Goal: Task Accomplishment & Management: Complete application form

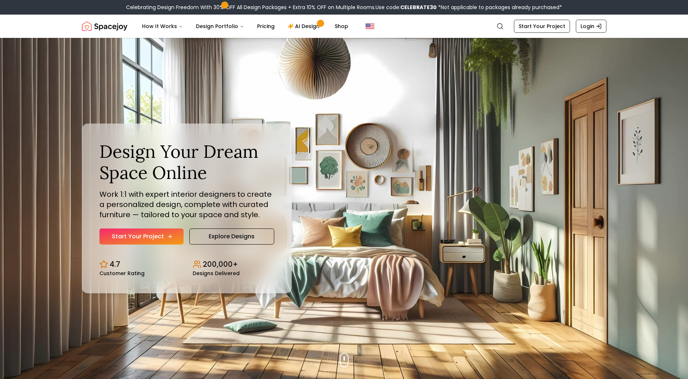
click at [166, 233] on link "Start Your Project" at bounding box center [141, 236] width 84 height 16
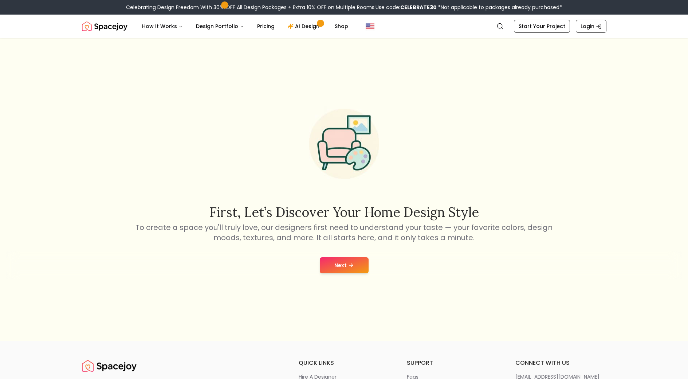
click at [348, 259] on button "Next" at bounding box center [344, 265] width 49 height 16
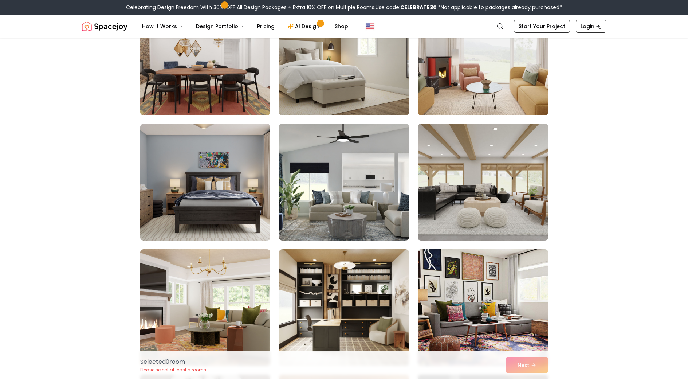
scroll to position [801, 0]
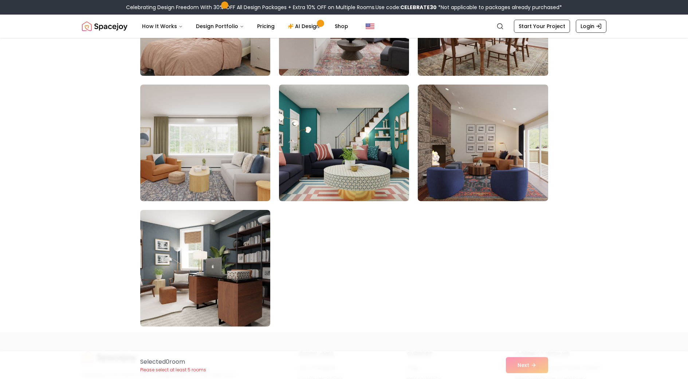
scroll to position [1529, 0]
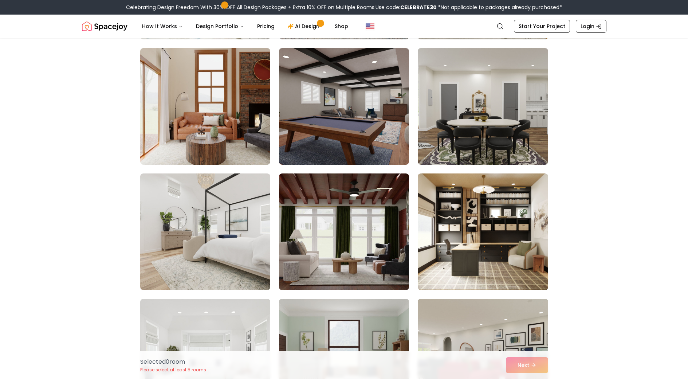
drag, startPoint x: 66, startPoint y: 199, endPoint x: 66, endPoint y: 194, distance: 5.1
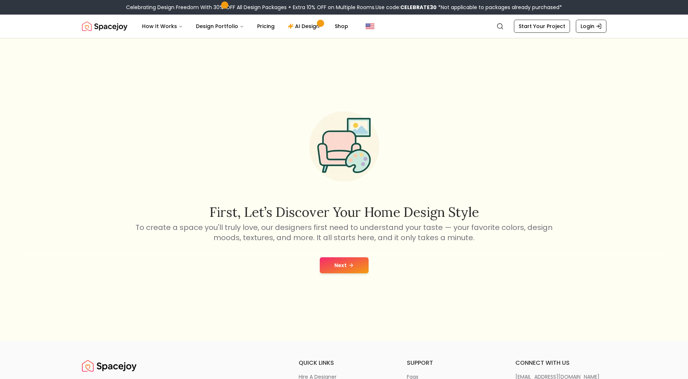
drag, startPoint x: 67, startPoint y: 93, endPoint x: 60, endPoint y: 83, distance: 12.6
